Goal: Task Accomplishment & Management: Complete application form

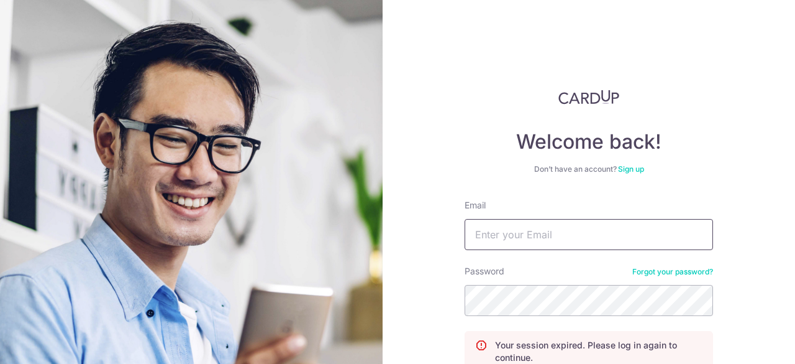
drag, startPoint x: 0, startPoint y: 0, endPoint x: 539, endPoint y: 245, distance: 592.4
click at [539, 245] on input "Email" at bounding box center [589, 234] width 249 height 31
type input "[EMAIL_ADDRESS][DOMAIN_NAME]"
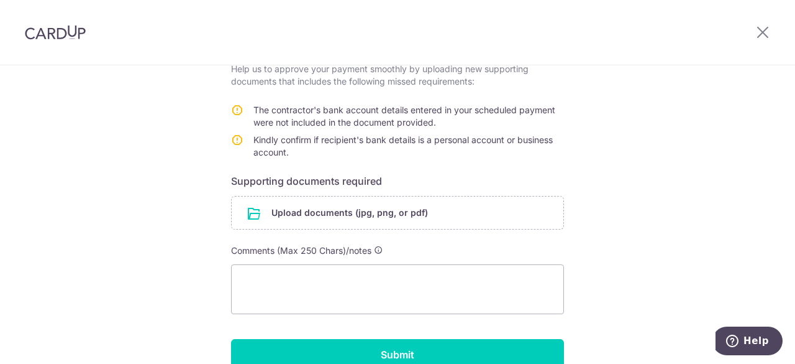
scroll to position [231, 0]
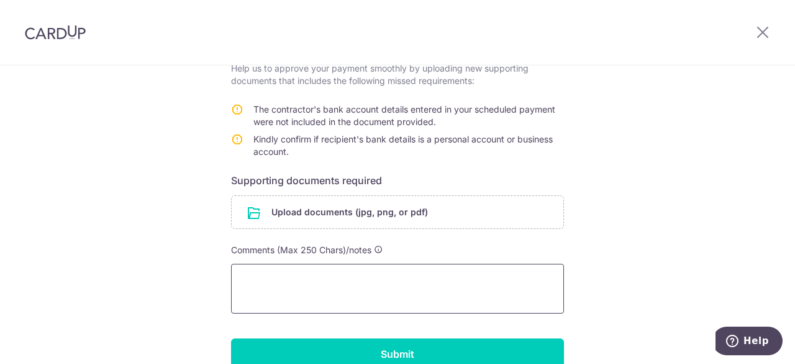
click at [304, 277] on textarea at bounding box center [397, 288] width 333 height 50
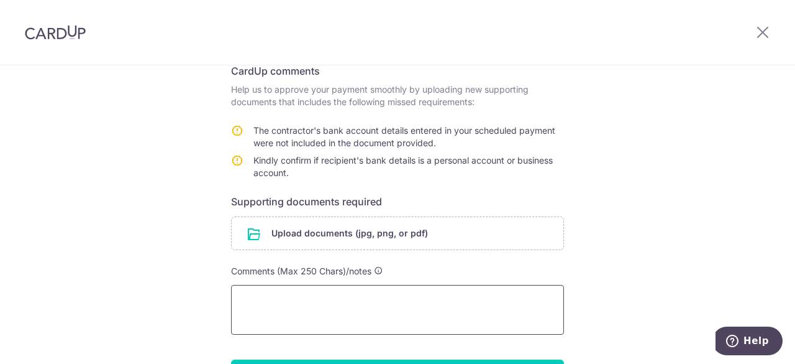
scroll to position [217, 0]
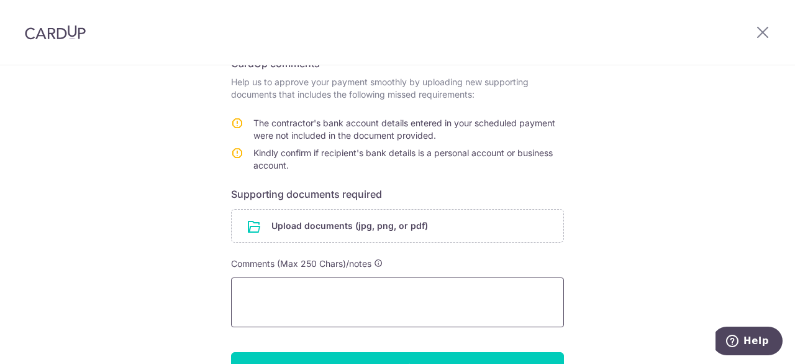
click at [420, 294] on textarea at bounding box center [397, 302] width 333 height 50
type textarea "b"
type textarea "Business Account"
